Goal: Go to known website: Access a specific website the user already knows

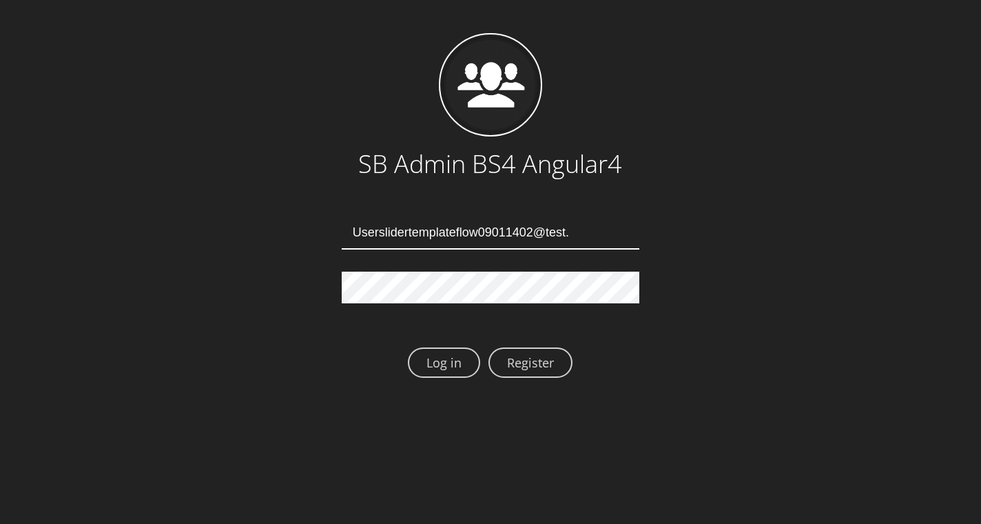
type input "[EMAIL_ADDRESS][DOMAIN_NAME]"
type input "Userslidertemplateflow09011406@test.qa"
